Goal: Find contact information

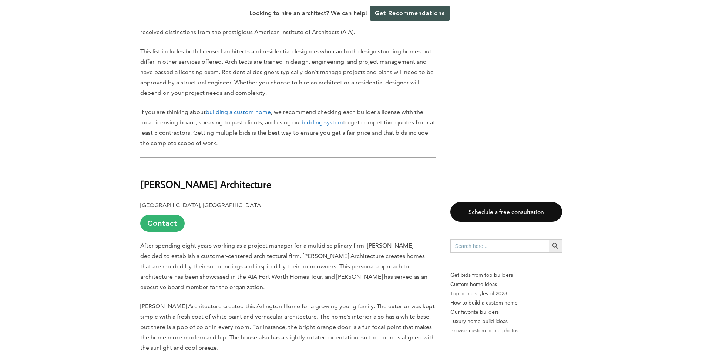
scroll to position [555, 0]
click at [177, 217] on link "Contact" at bounding box center [162, 225] width 44 height 17
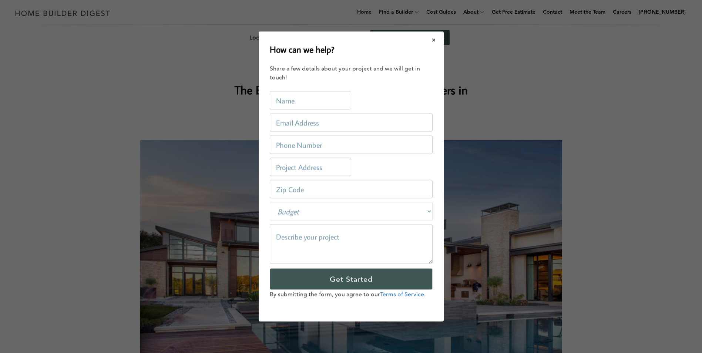
scroll to position [0, 0]
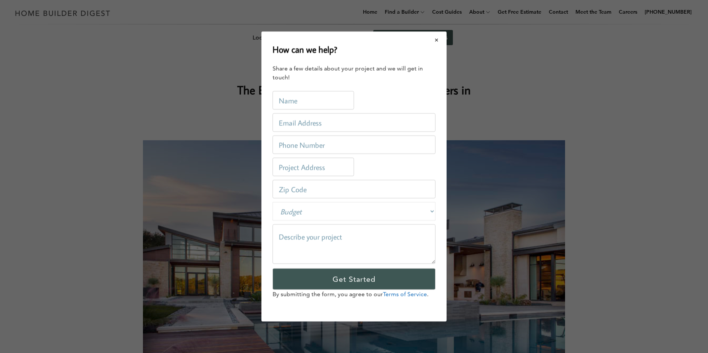
click at [436, 38] on button "Close modal" at bounding box center [437, 40] width 20 height 16
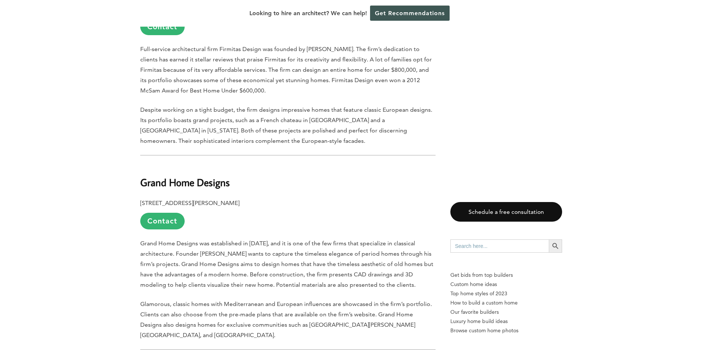
scroll to position [1777, 0]
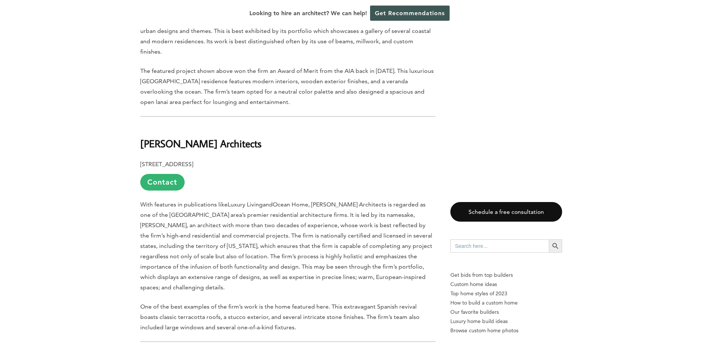
scroll to position [2961, 0]
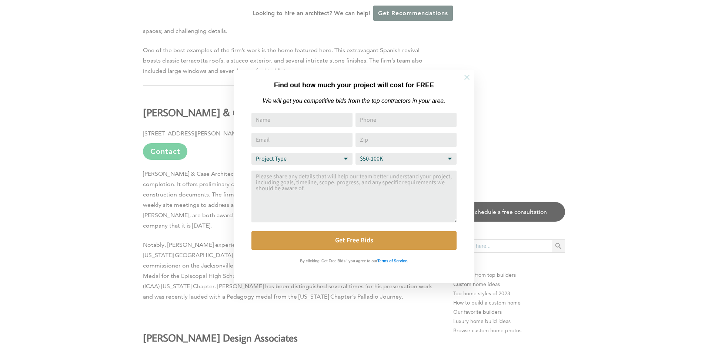
click at [468, 77] on icon at bounding box center [467, 77] width 8 height 8
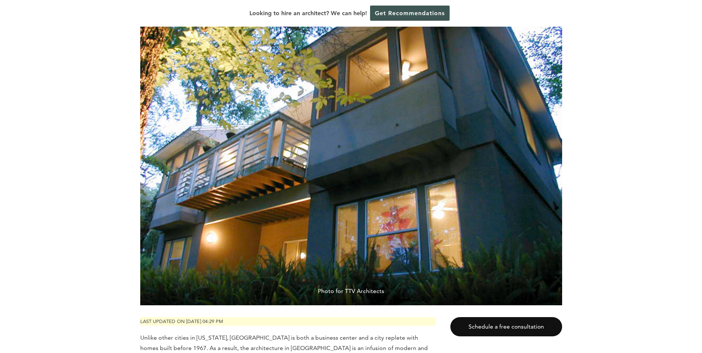
scroll to position [37, 0]
